Goal: Transaction & Acquisition: Download file/media

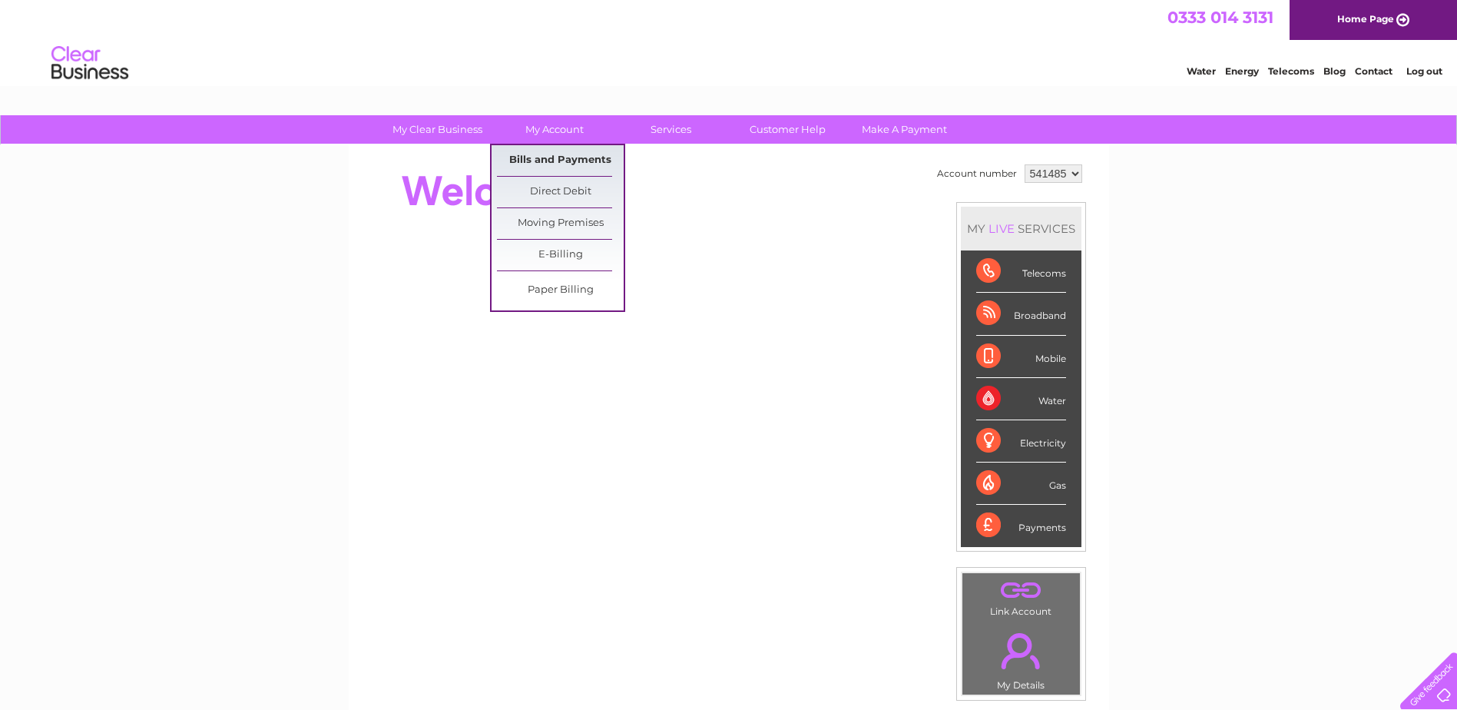
click at [558, 158] on link "Bills and Payments" at bounding box center [560, 160] width 127 height 31
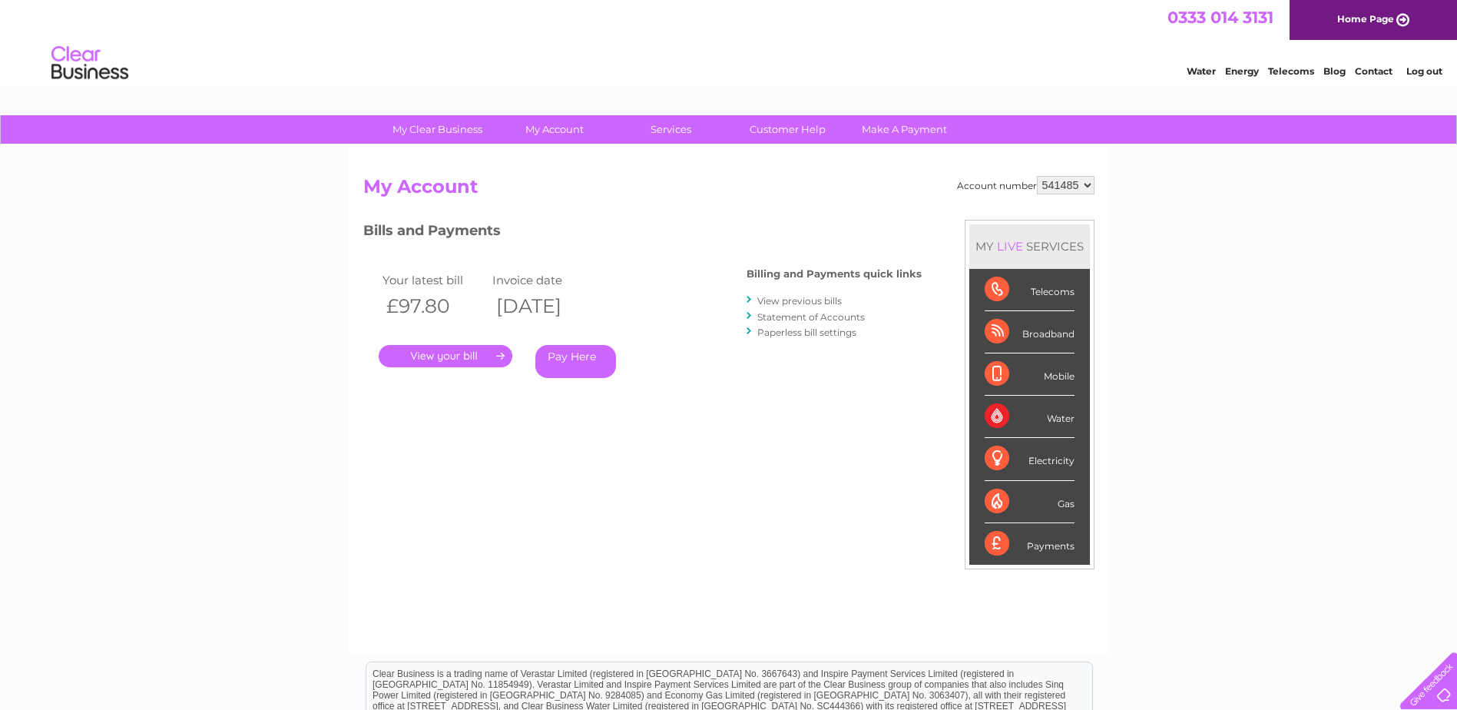
click at [775, 300] on link "View previous bills" at bounding box center [799, 301] width 85 height 12
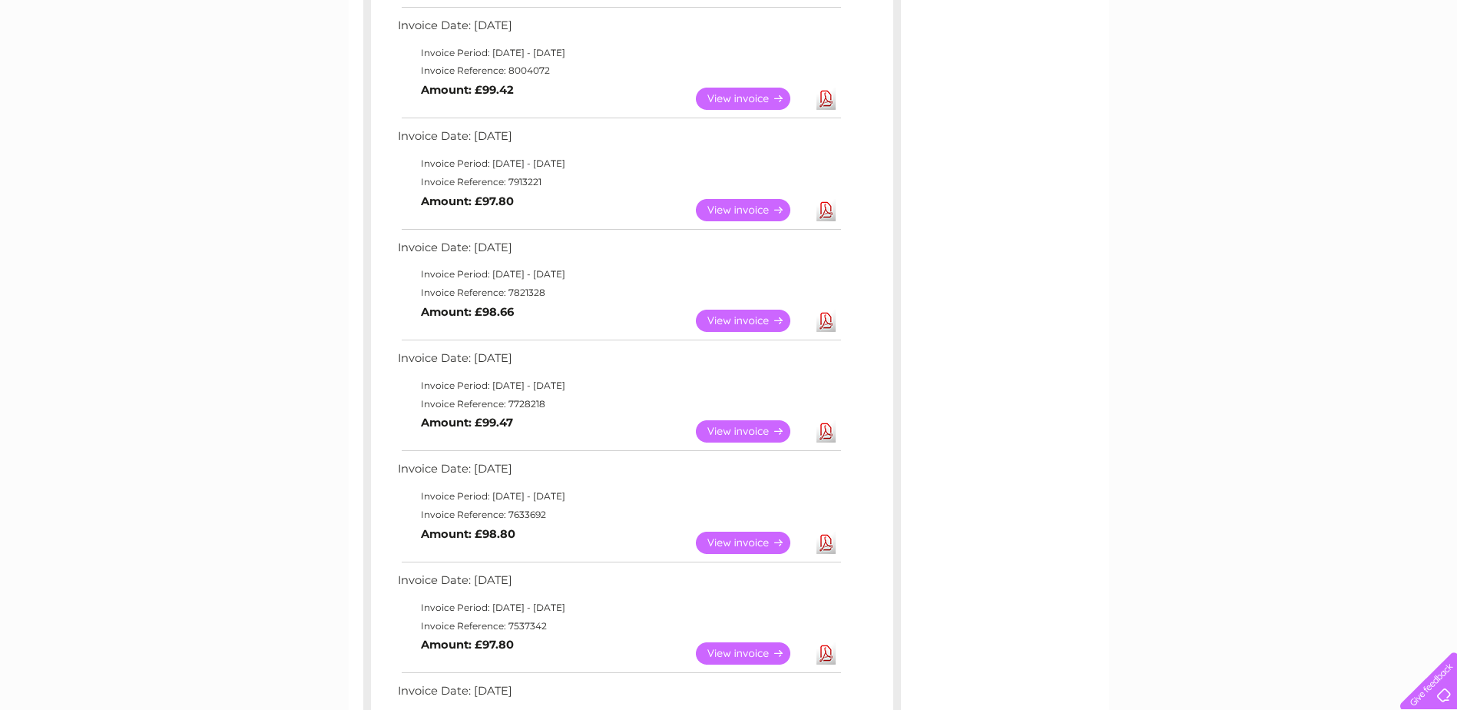
scroll to position [461, 0]
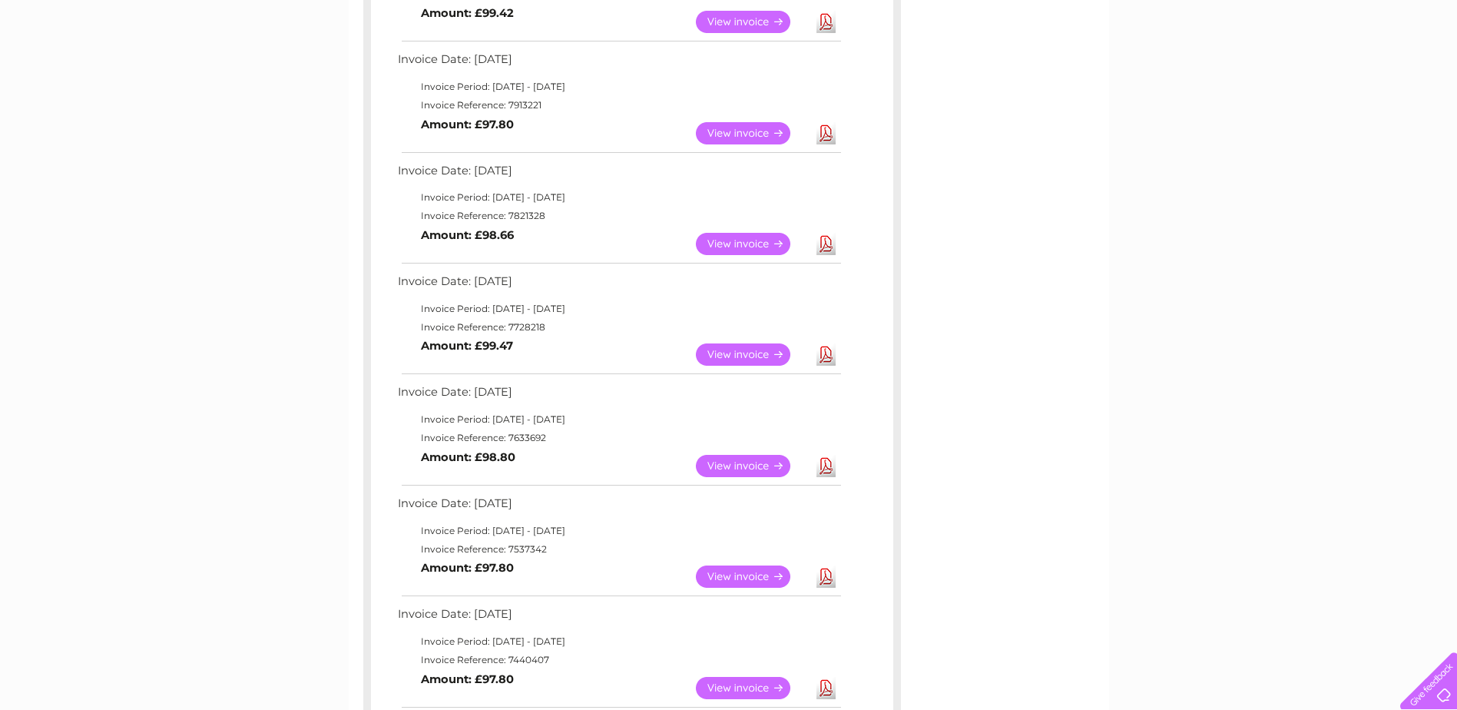
click at [761, 575] on link "View" at bounding box center [752, 576] width 113 height 22
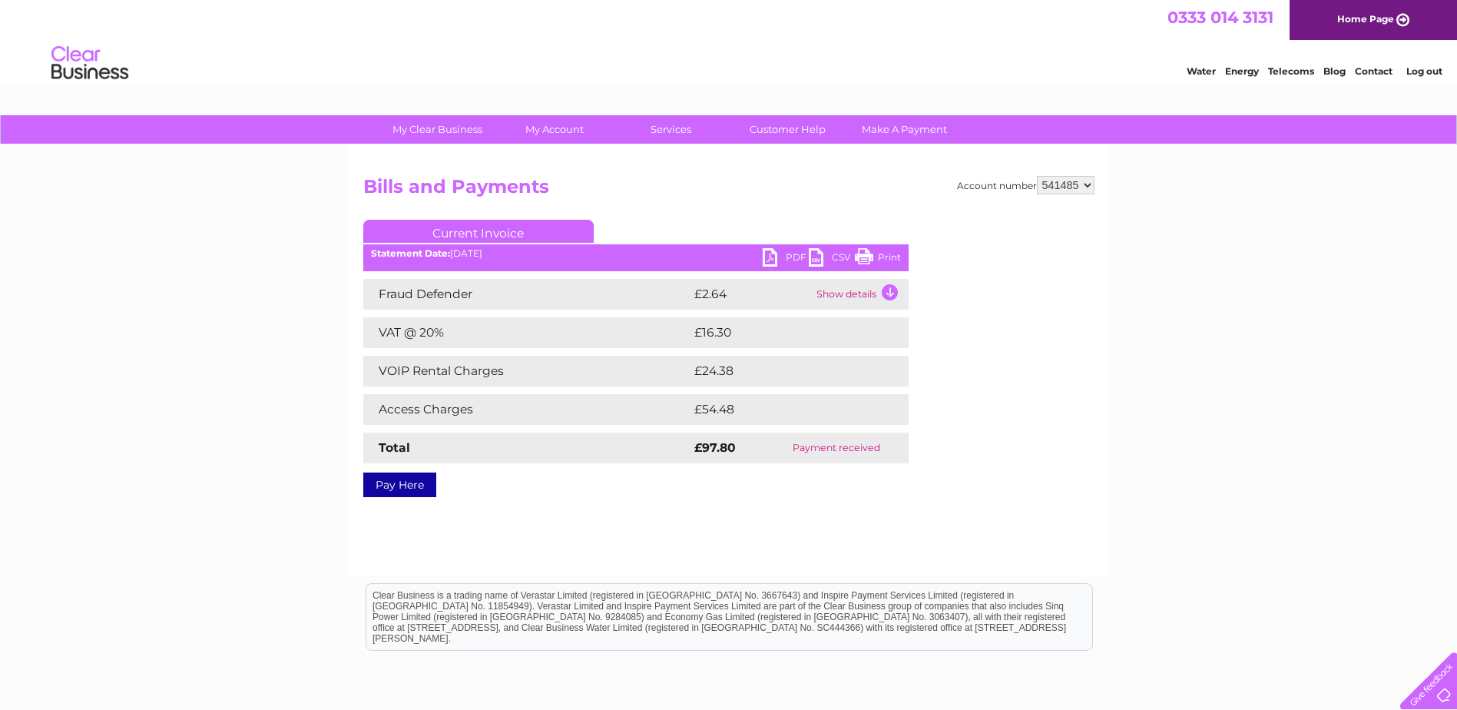
click at [768, 257] on link "PDF" at bounding box center [786, 259] width 46 height 22
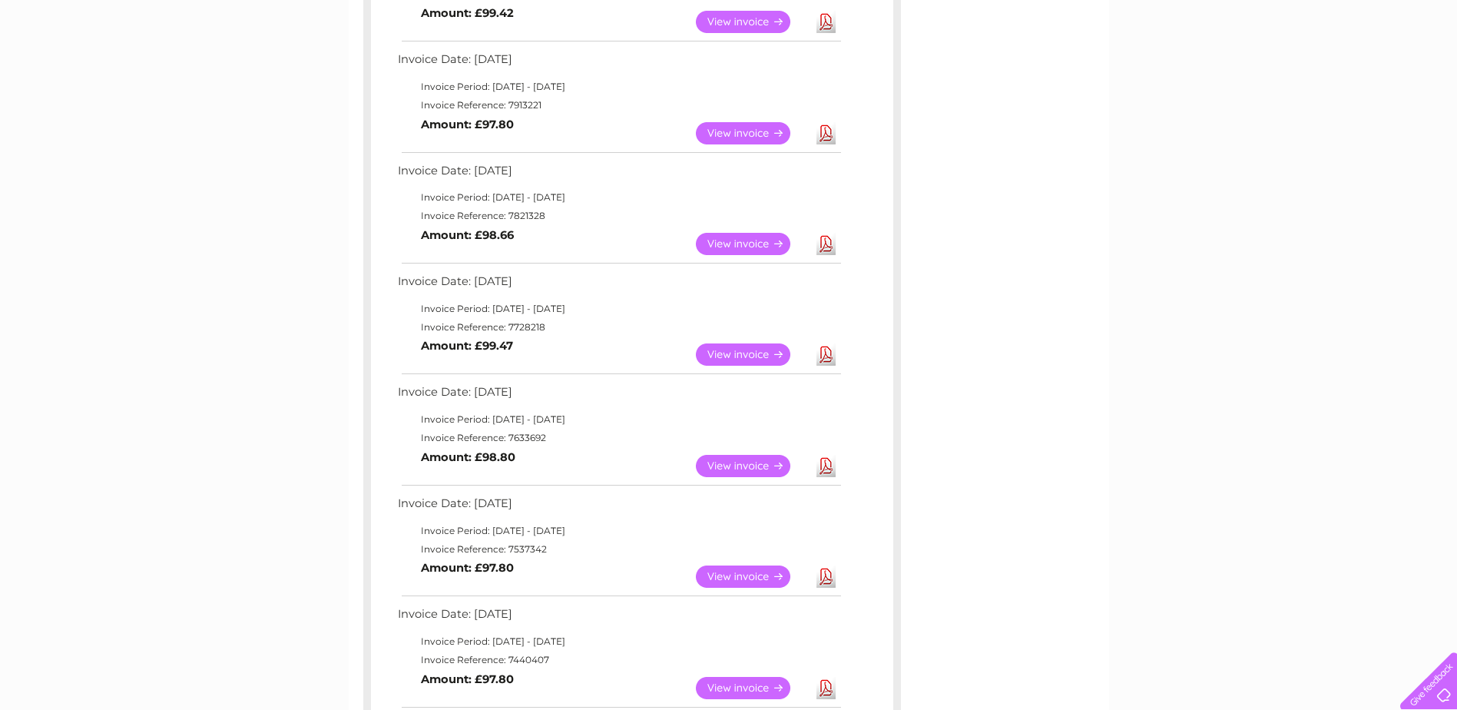
click at [825, 465] on link "Download" at bounding box center [826, 466] width 19 height 22
click at [825, 464] on link "Download" at bounding box center [826, 466] width 19 height 22
click at [823, 467] on link "Download" at bounding box center [826, 466] width 19 height 22
click at [825, 353] on link "Download" at bounding box center [826, 354] width 19 height 22
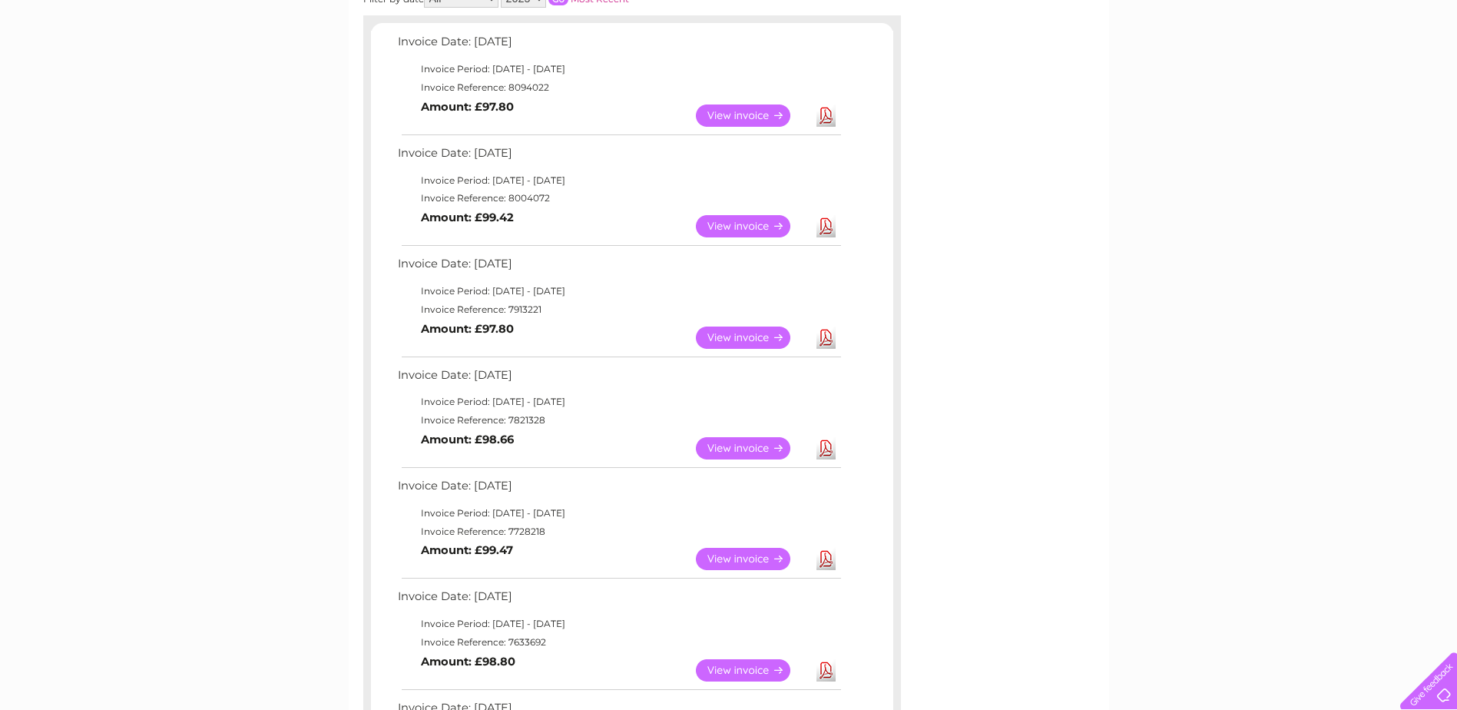
scroll to position [230, 0]
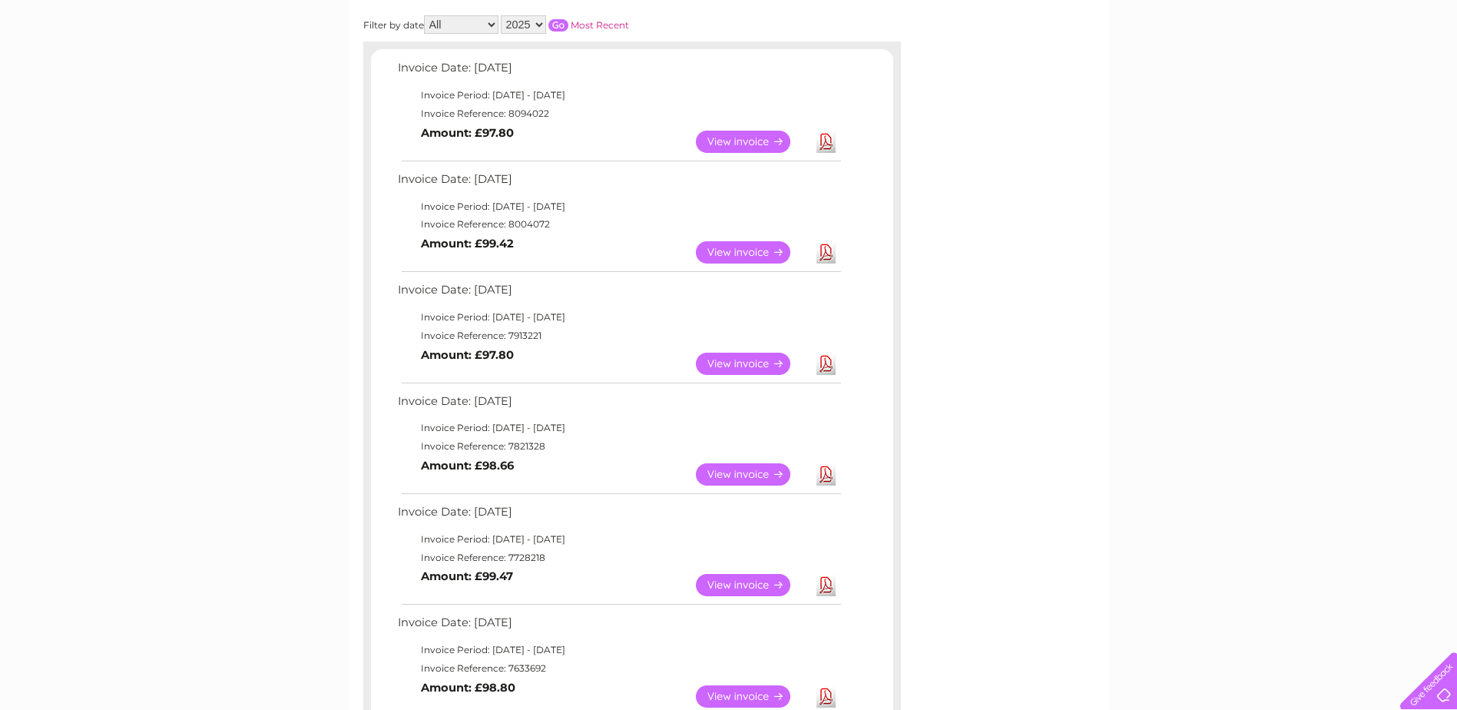
click at [825, 472] on link "Download" at bounding box center [826, 474] width 19 height 22
click at [824, 362] on link "Download" at bounding box center [826, 364] width 19 height 22
click at [827, 254] on link "Download" at bounding box center [826, 252] width 19 height 22
click at [829, 141] on link "Download" at bounding box center [826, 142] width 19 height 22
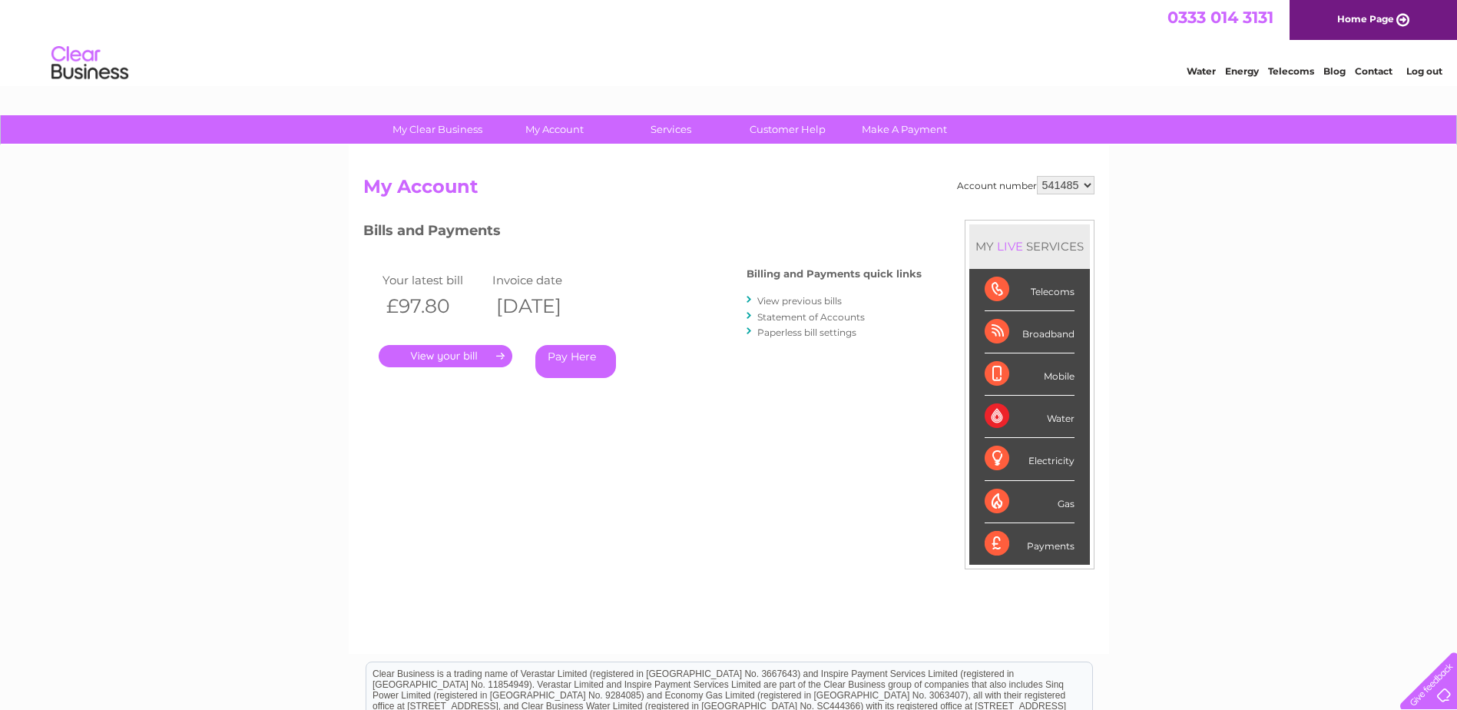
click at [1424, 69] on link "Log out" at bounding box center [1425, 71] width 36 height 12
